Goal: Transaction & Acquisition: Purchase product/service

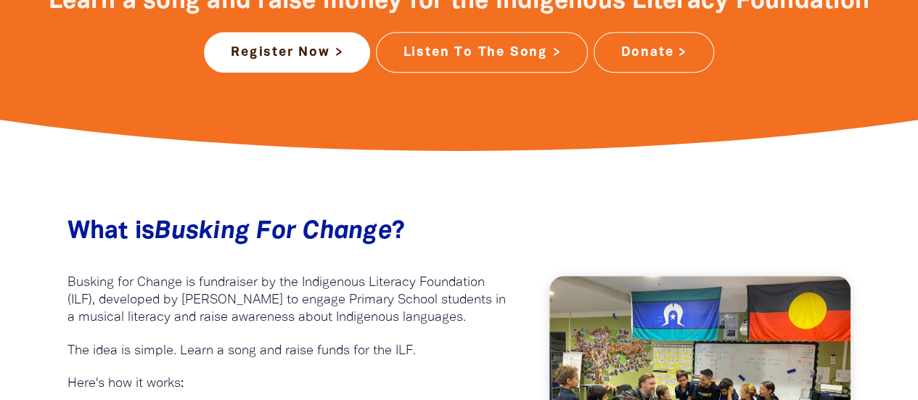
scroll to position [648, 0]
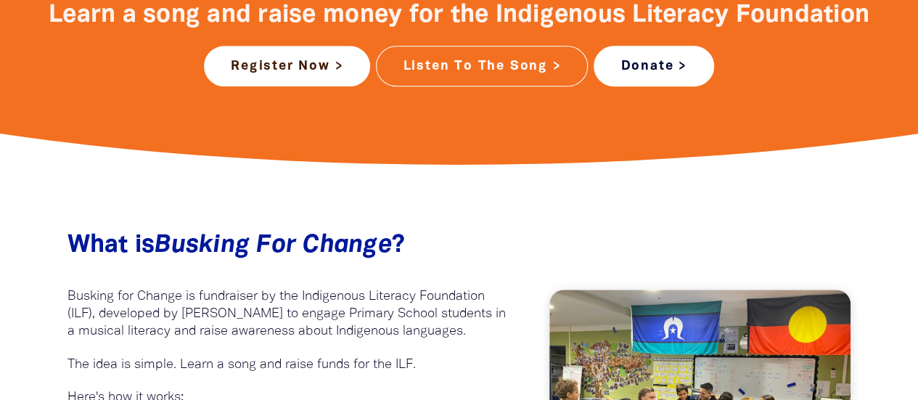
click at [626, 68] on link "Donate >" at bounding box center [654, 66] width 120 height 41
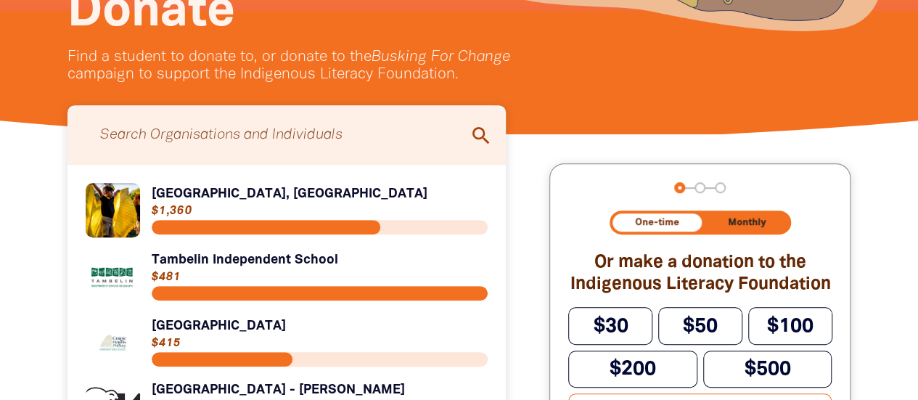
scroll to position [384, 0]
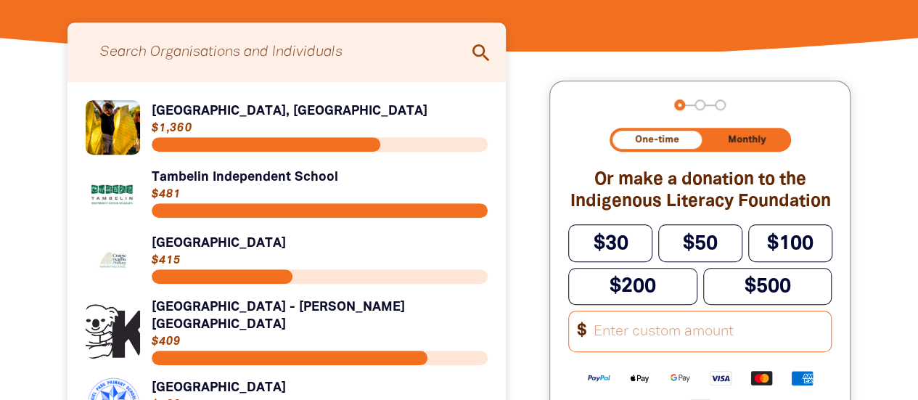
click at [307, 64] on input "Search for individuals and teams:" at bounding box center [287, 52] width 410 height 45
type input "st"
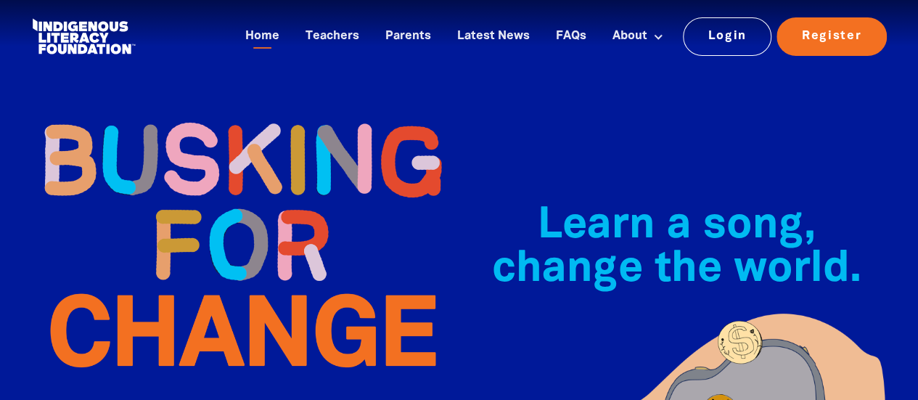
click at [155, 108] on img at bounding box center [242, 244] width 436 height 315
click at [257, 47] on link "Home" at bounding box center [263, 37] width 52 height 24
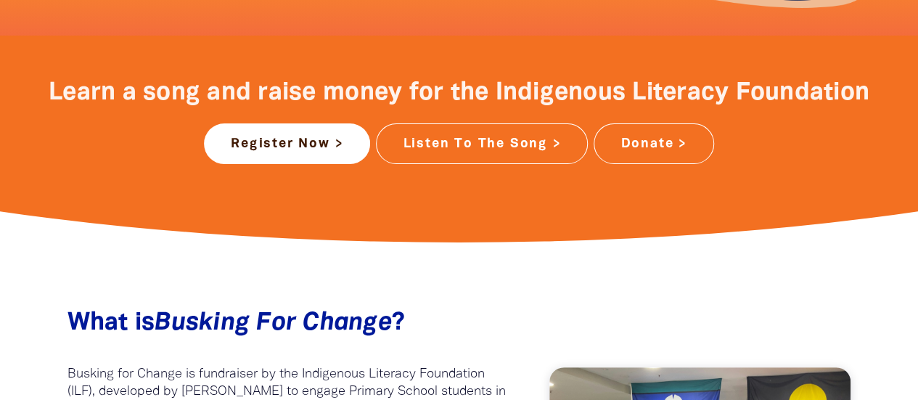
scroll to position [571, 0]
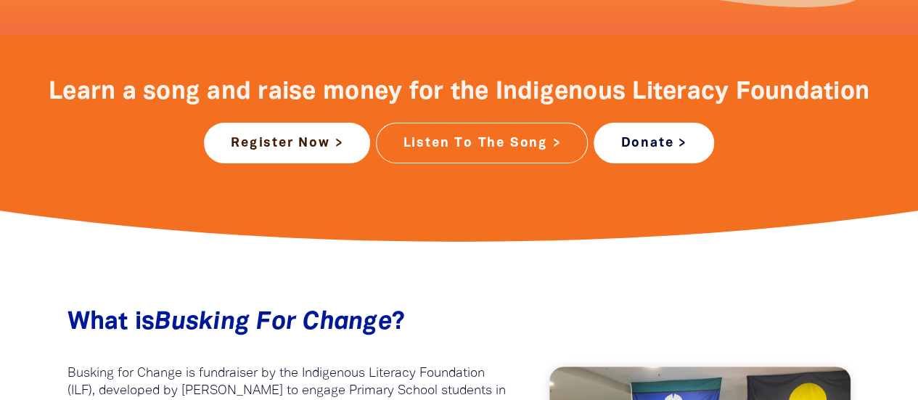
click at [658, 143] on link "Donate >" at bounding box center [654, 143] width 120 height 41
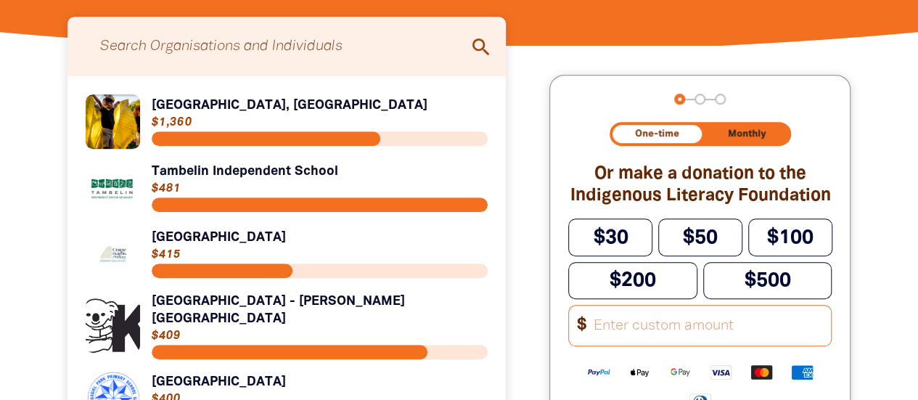
scroll to position [391, 0]
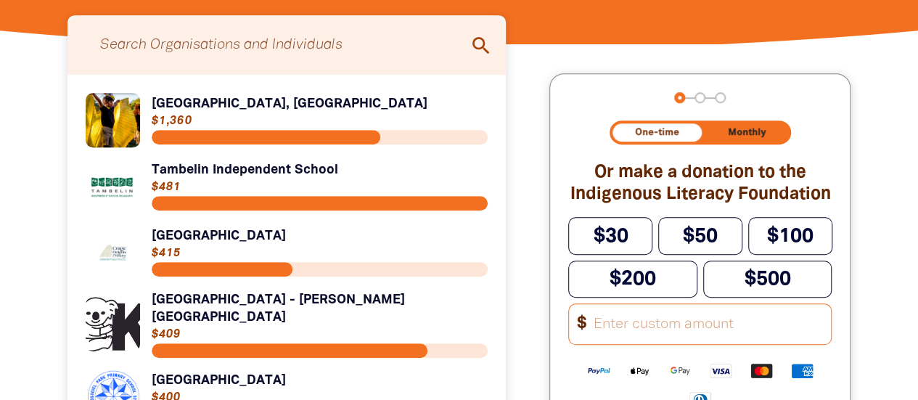
click at [393, 45] on input "Search for individuals and teams:" at bounding box center [287, 45] width 410 height 45
type input "st [PERSON_NAME]"
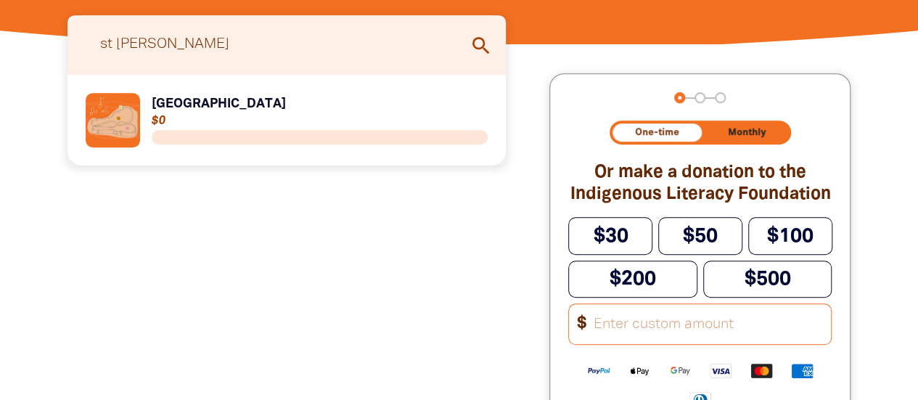
click at [219, 111] on link "Link to [GEOGRAPHIC_DATA]" at bounding box center [287, 120] width 403 height 54
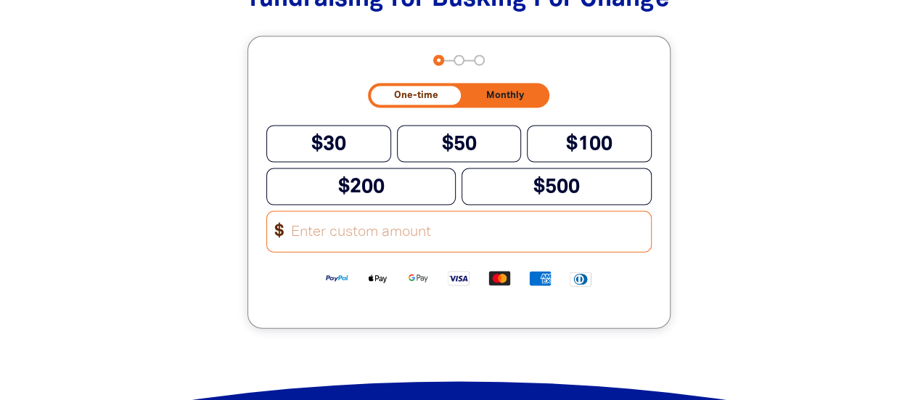
scroll to position [1465, 0]
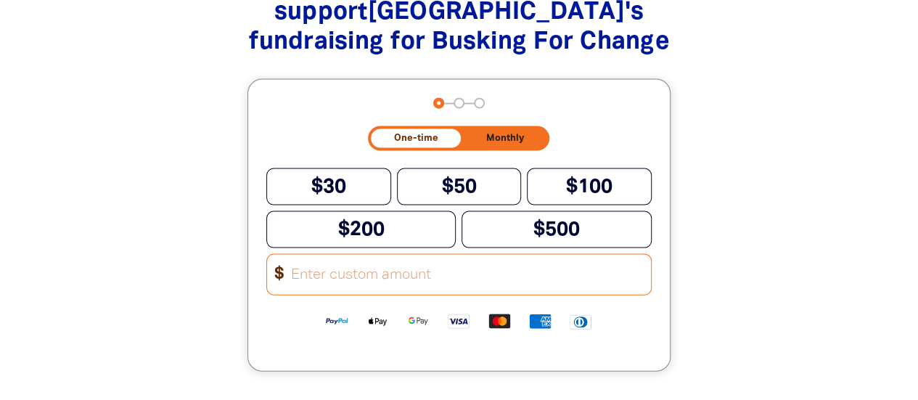
click at [361, 288] on input "Other Amount" at bounding box center [466, 275] width 369 height 40
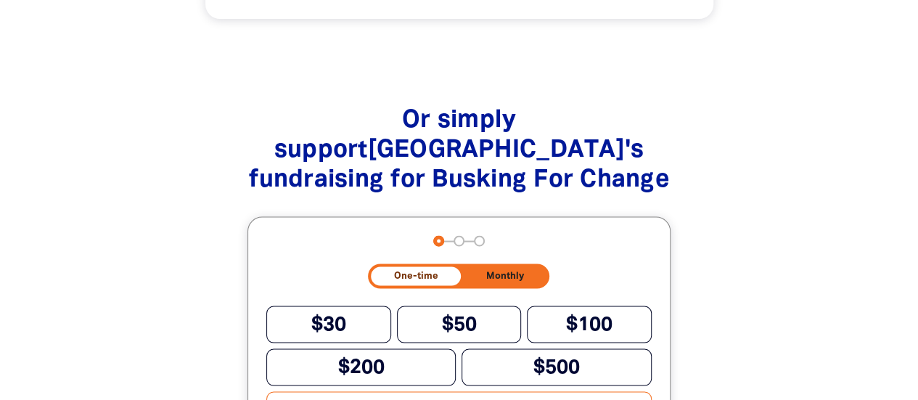
scroll to position [1326, 0]
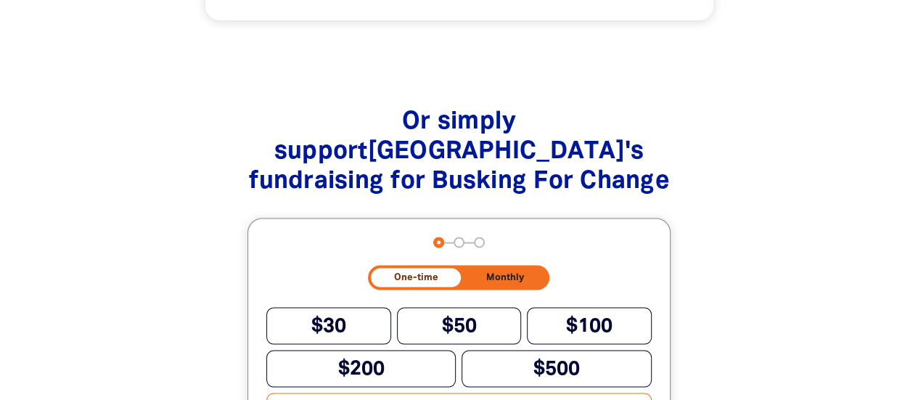
type input "2"
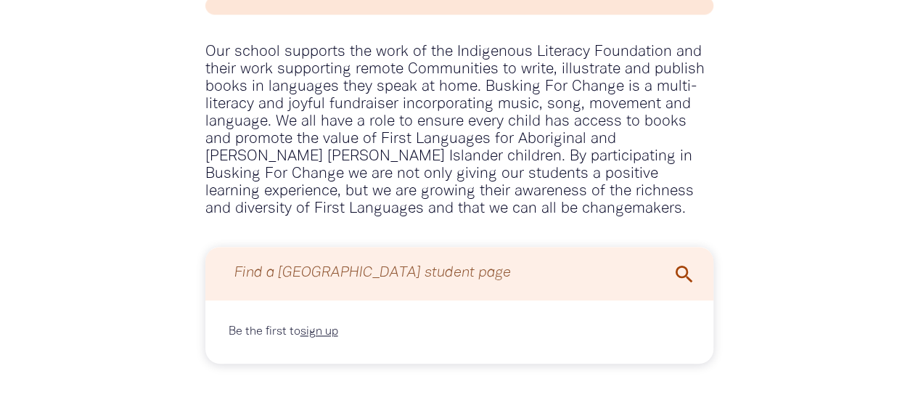
scroll to position [775, 0]
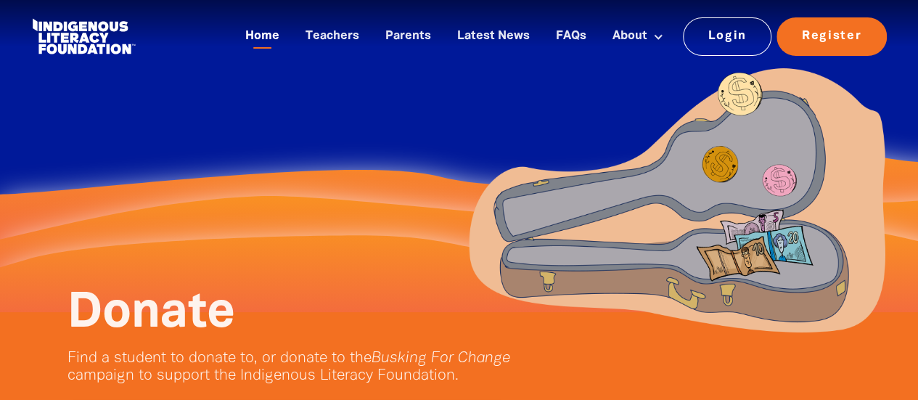
click at [280, 36] on link "Home" at bounding box center [263, 37] width 52 height 24
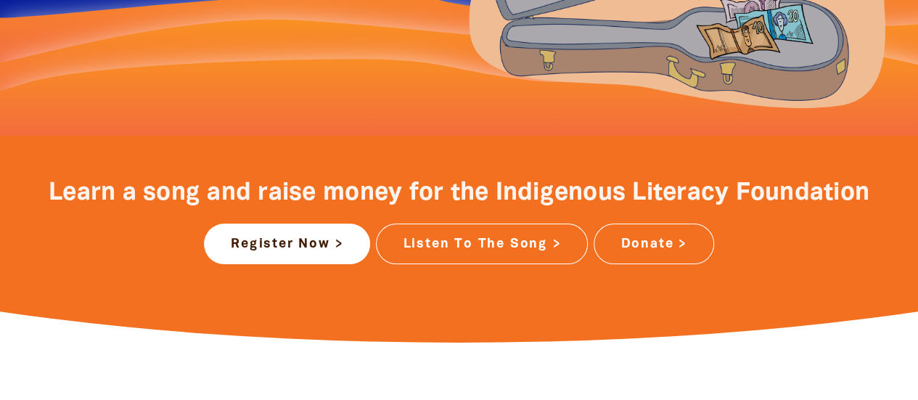
scroll to position [475, 0]
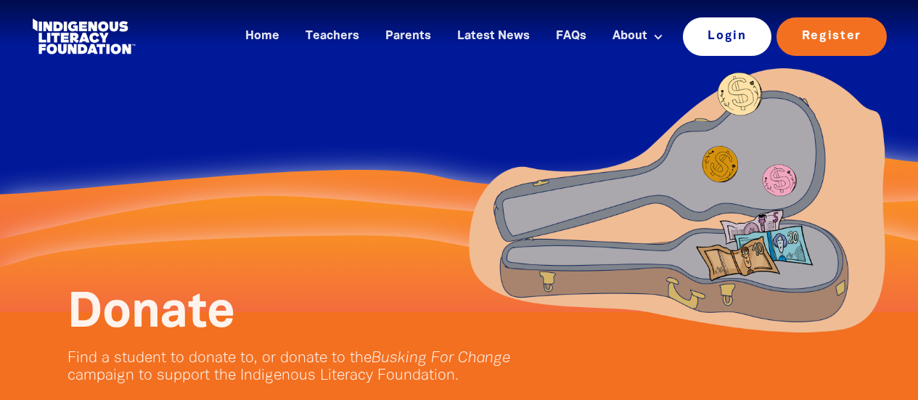
click at [722, 47] on link "Login" at bounding box center [727, 36] width 89 height 38
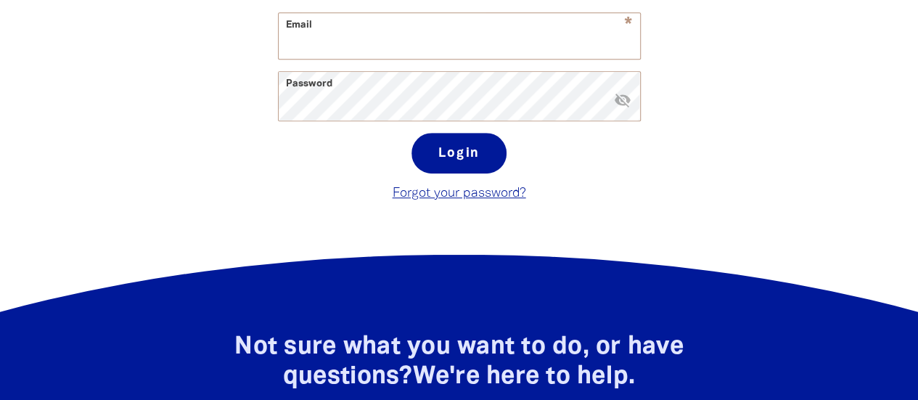
scroll to position [425, 0]
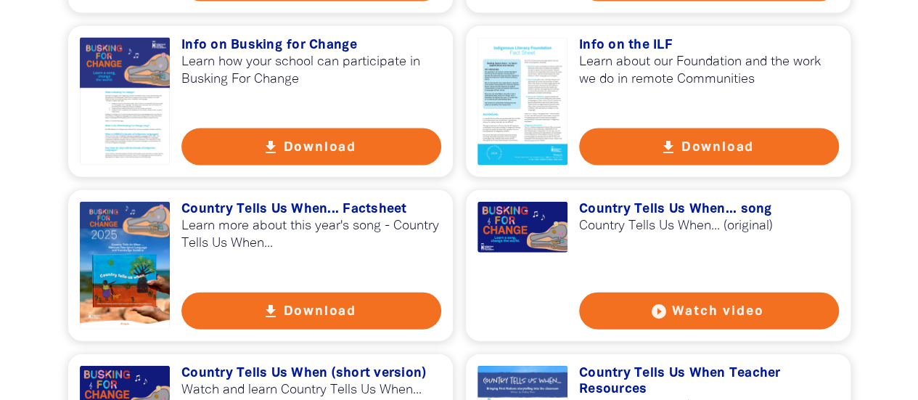
scroll to position [1522, 0]
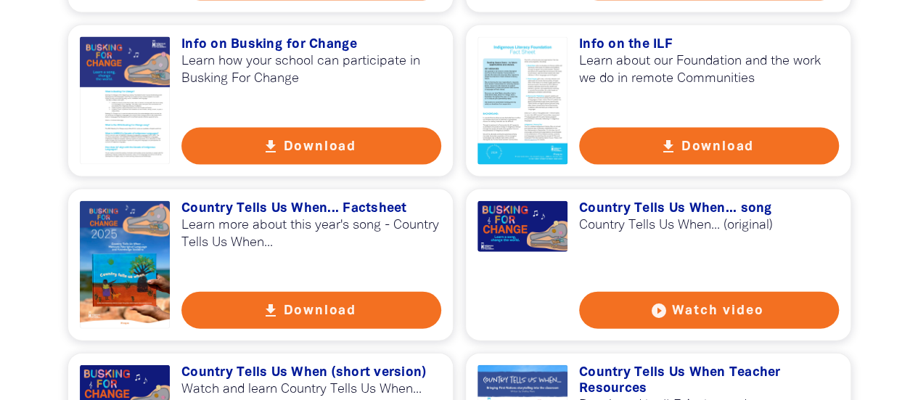
click at [258, 165] on button "get_app Download" at bounding box center [311, 146] width 260 height 37
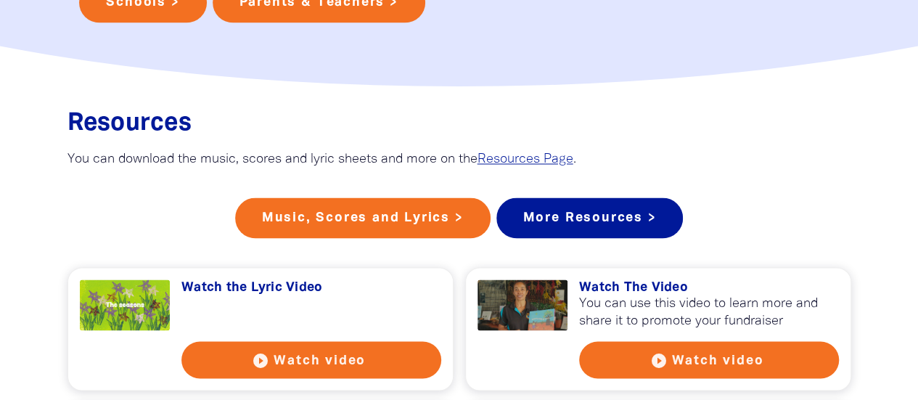
scroll to position [1111, 0]
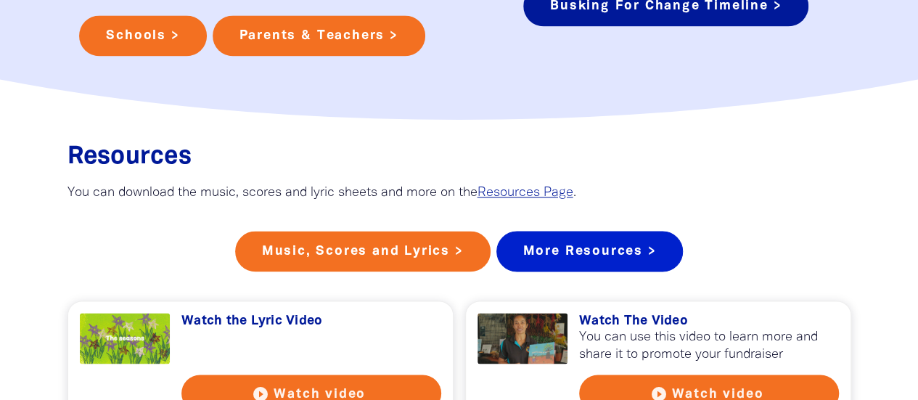
click at [571, 269] on link "More Resources >" at bounding box center [590, 251] width 187 height 41
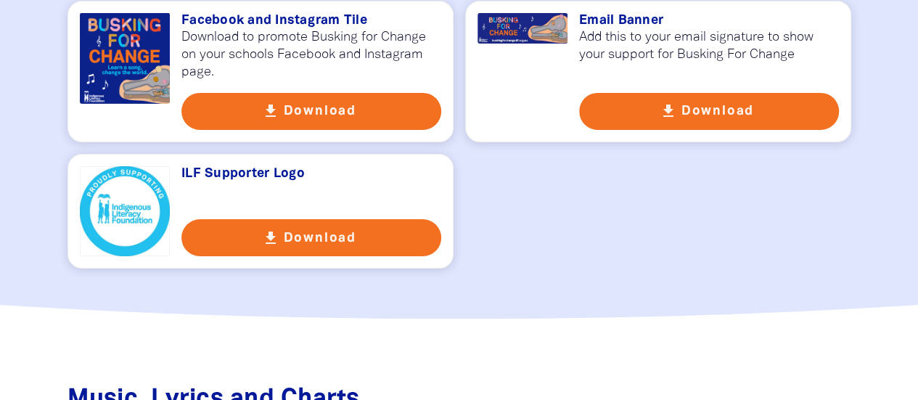
scroll to position [2381, 0]
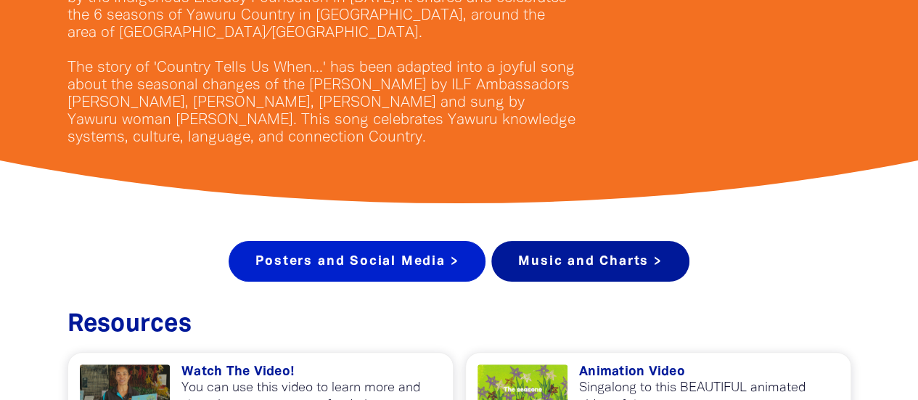
click at [419, 265] on link "Posters and Social Media >" at bounding box center [357, 261] width 257 height 41
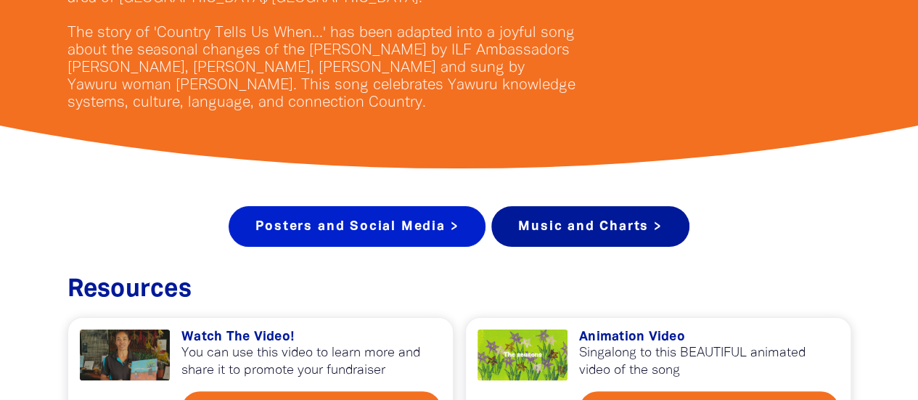
scroll to position [428, 0]
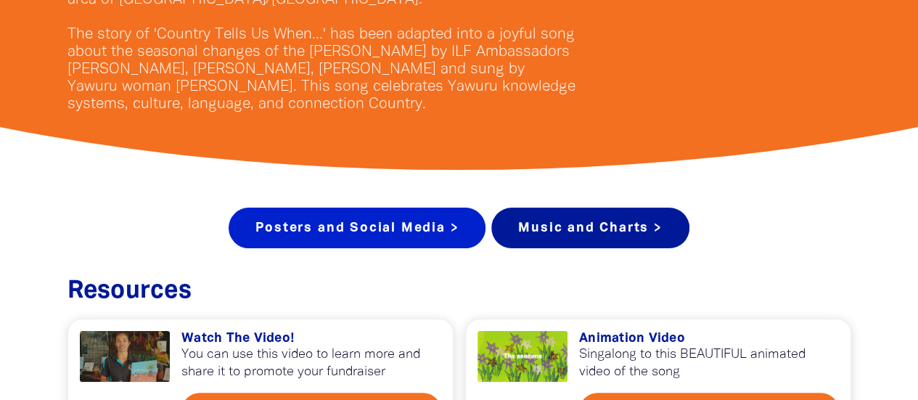
click at [417, 237] on link "Posters and Social Media >" at bounding box center [357, 228] width 257 height 41
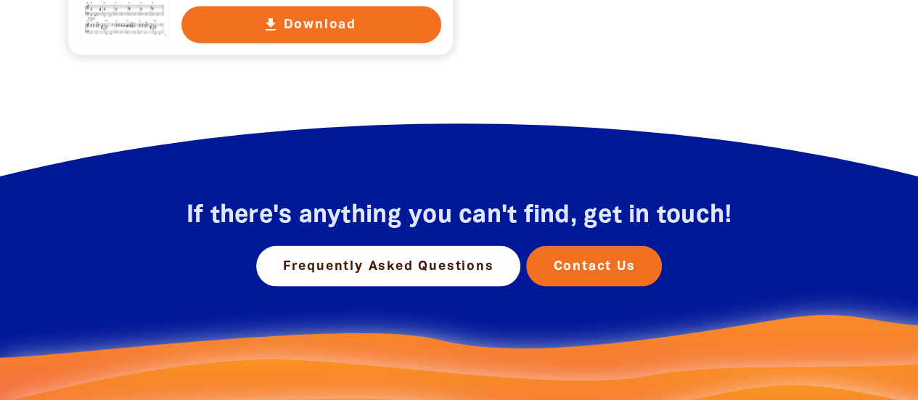
scroll to position [4154, 0]
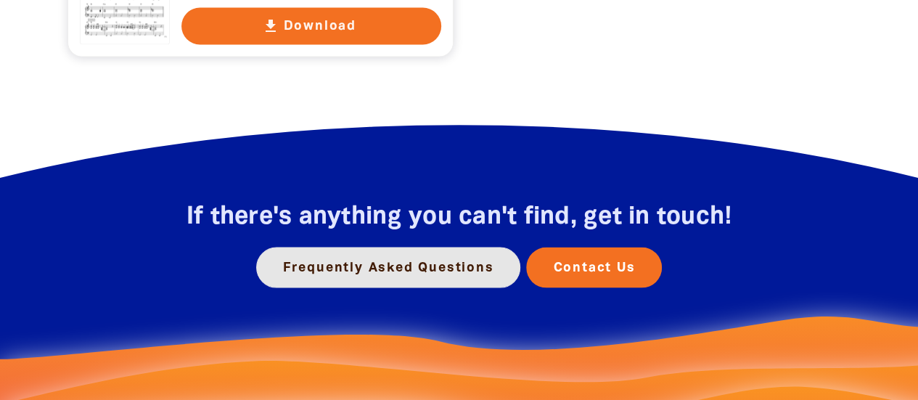
click at [393, 248] on link "Frequently Asked Questions" at bounding box center [388, 268] width 265 height 41
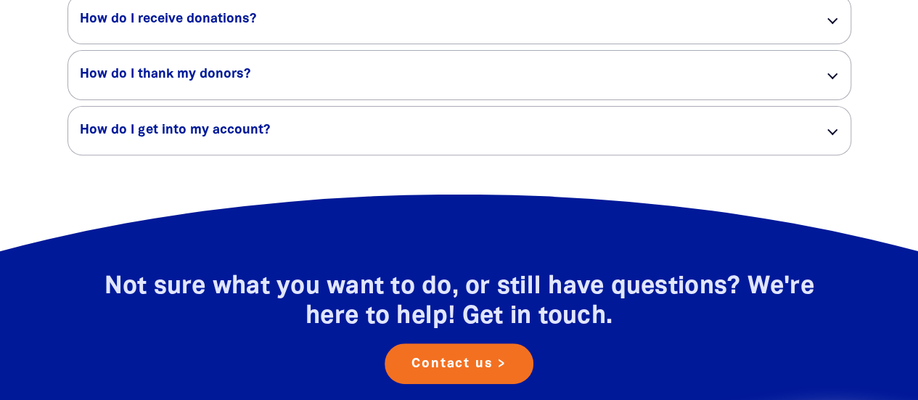
scroll to position [2947, 0]
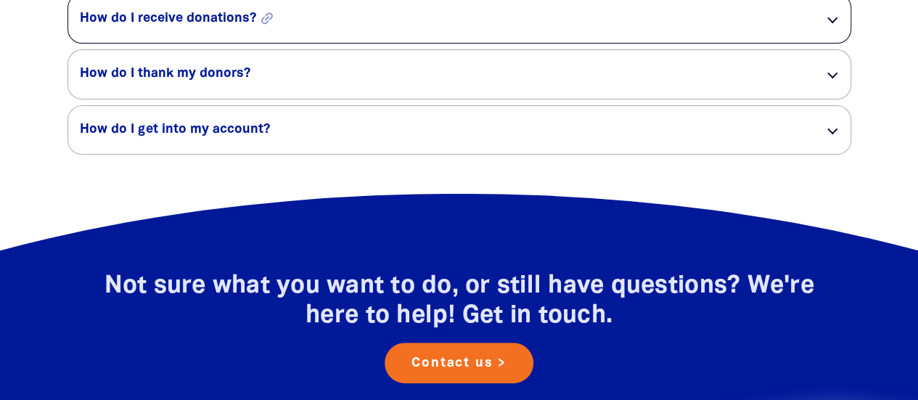
drag, startPoint x: 393, startPoint y: 242, endPoint x: 398, endPoint y: 59, distance: 183.0
click at [398, 28] on h5 "How do I receive donations? link" at bounding box center [441, 18] width 722 height 17
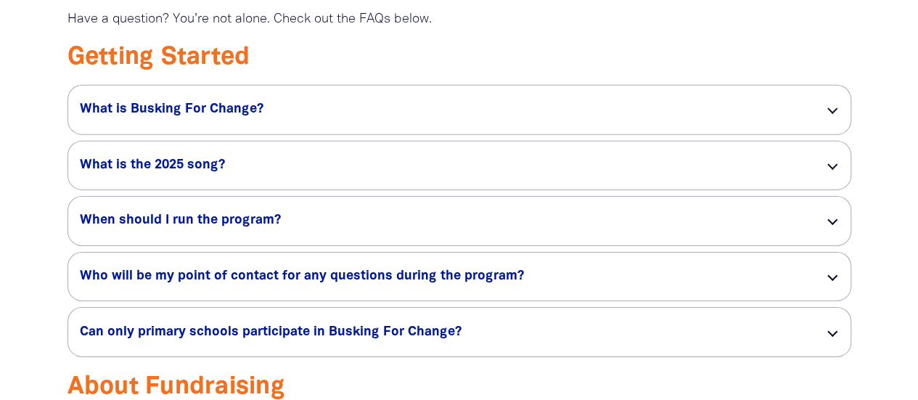
scroll to position [2223, 0]
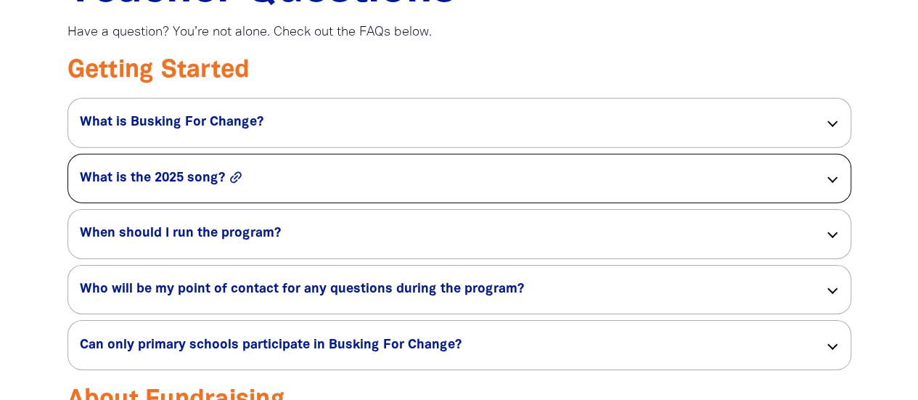
click at [269, 186] on button "link" at bounding box center [264, 178] width 73 height 16
click at [350, 187] on h5 "What is the 2025 song? link" at bounding box center [441, 178] width 722 height 17
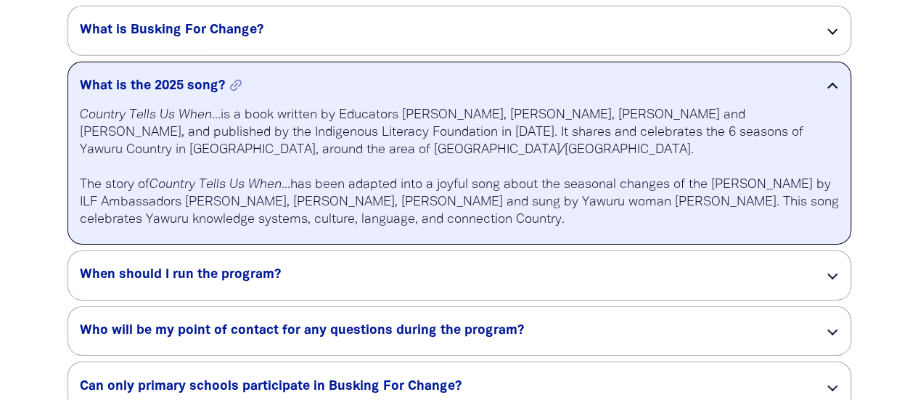
scroll to position [2339, 0]
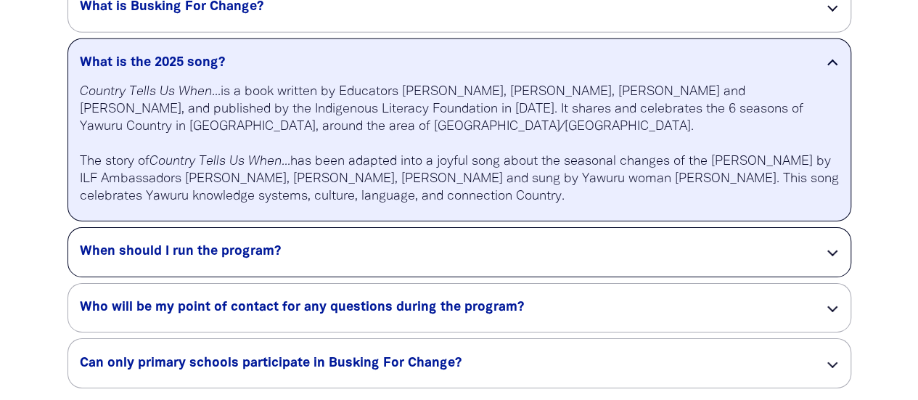
click at [316, 277] on div "When should I run the program? link" at bounding box center [459, 252] width 783 height 49
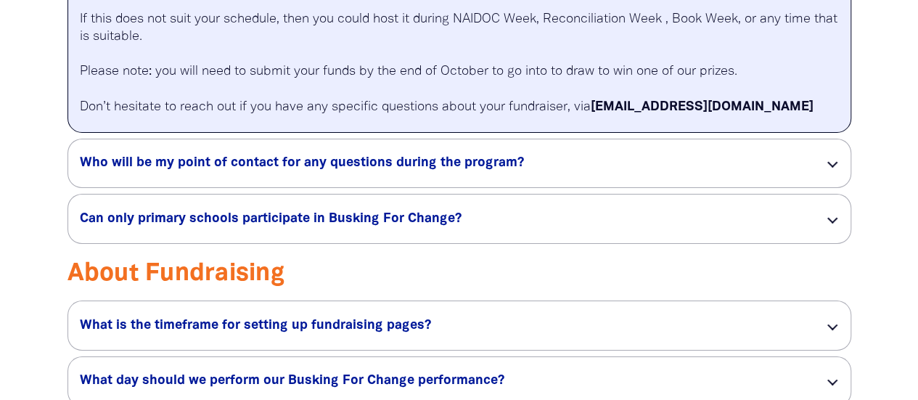
scroll to position [2552, 0]
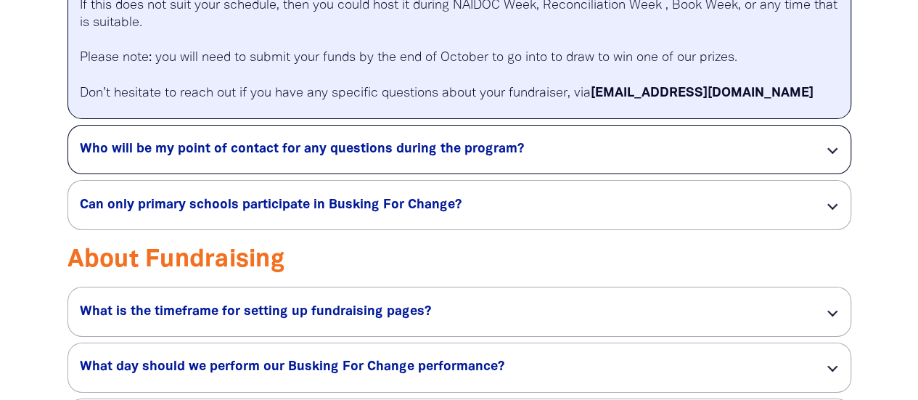
click at [363, 174] on div "Who will be my point of contact for any questions during the program? link" at bounding box center [459, 150] width 783 height 49
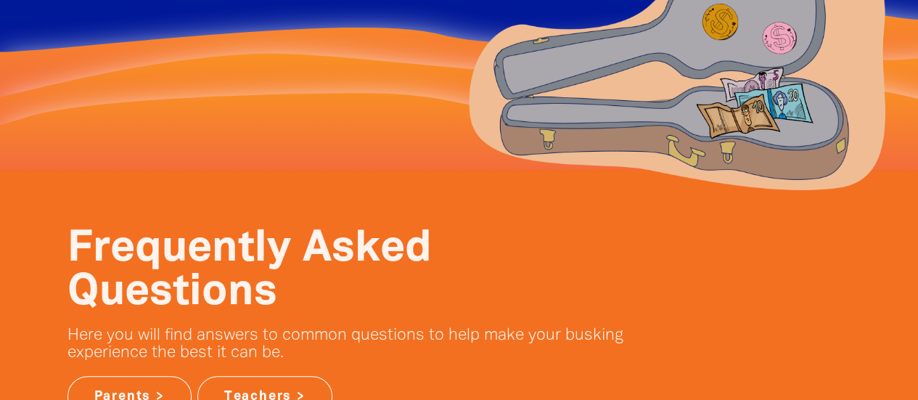
scroll to position [142, 0]
